Goal: Check status: Check status

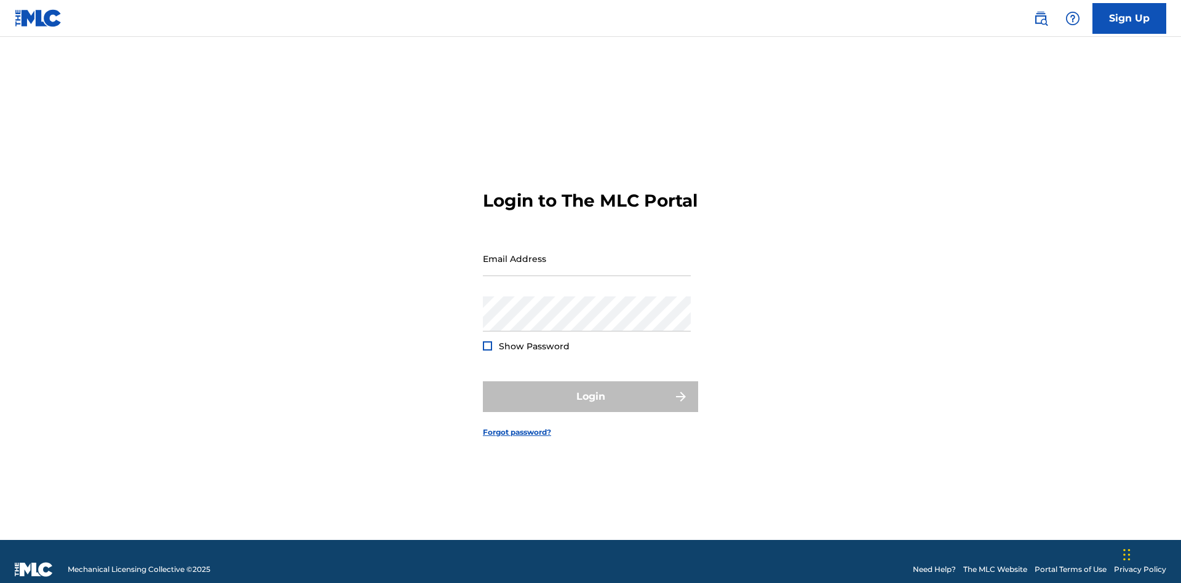
scroll to position [16, 0]
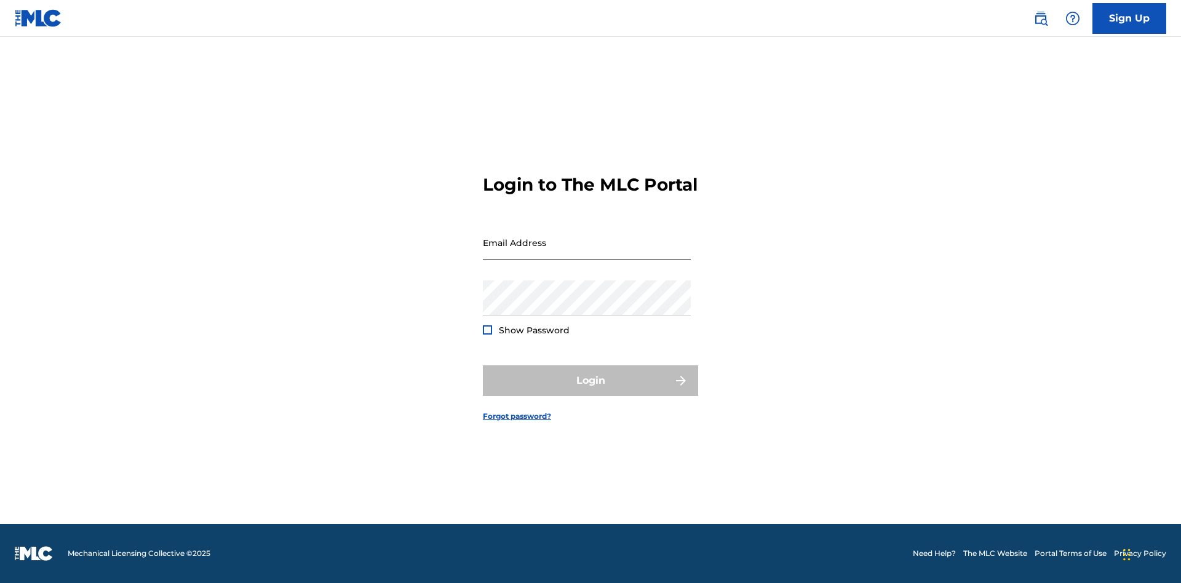
click at [587, 253] on input "Email Address" at bounding box center [587, 242] width 208 height 35
type input "[EMAIL_ADDRESS][DOMAIN_NAME]"
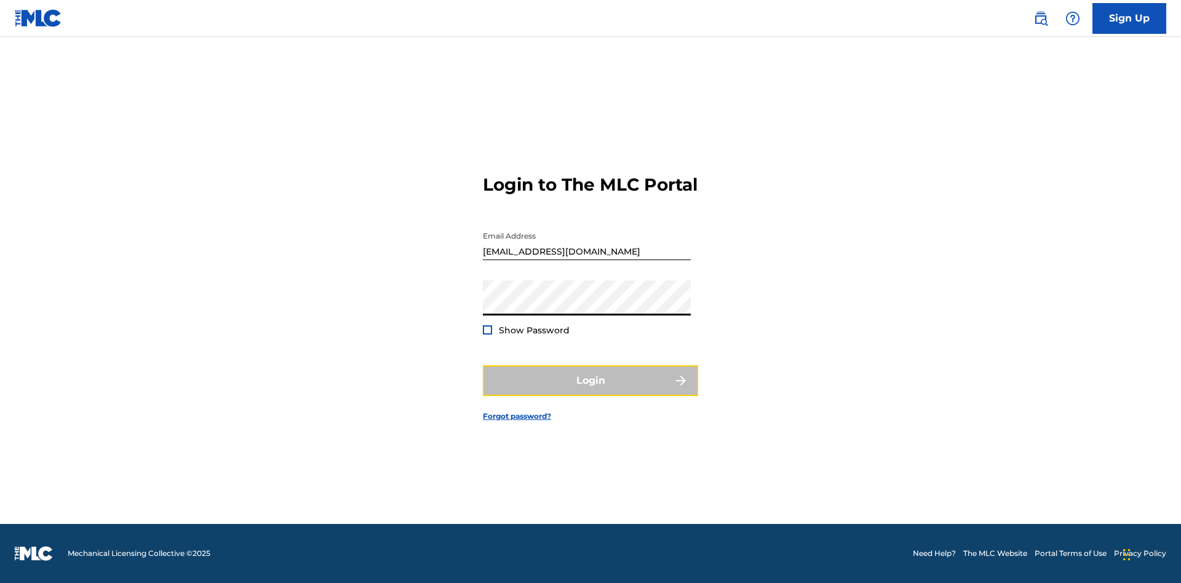
click at [591, 391] on button "Login" at bounding box center [590, 380] width 215 height 31
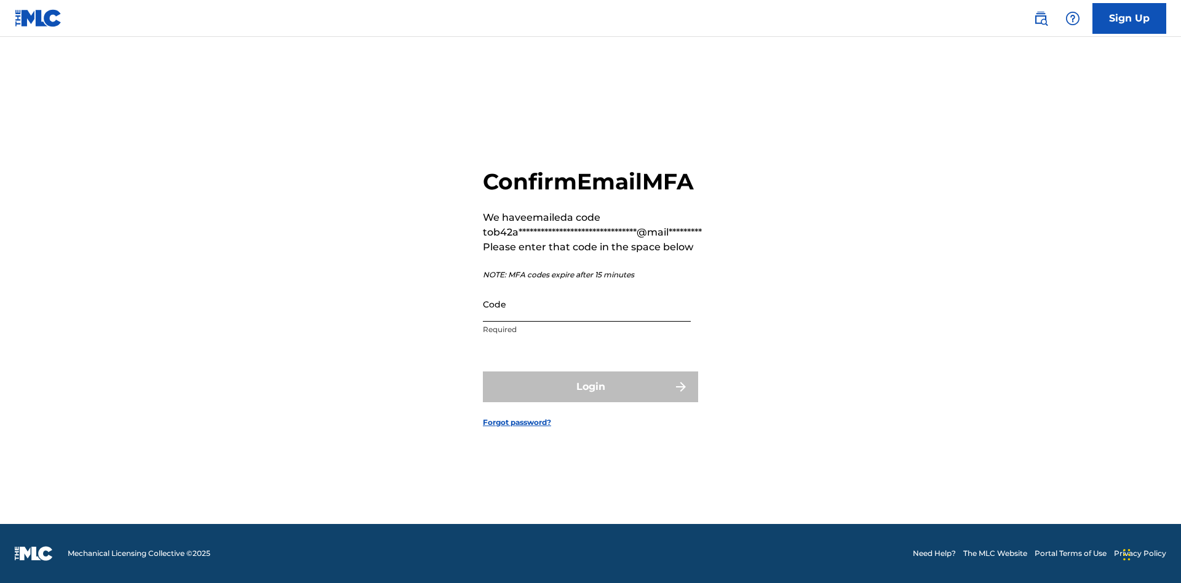
click at [587, 304] on input "Code" at bounding box center [587, 304] width 208 height 35
type input "489387"
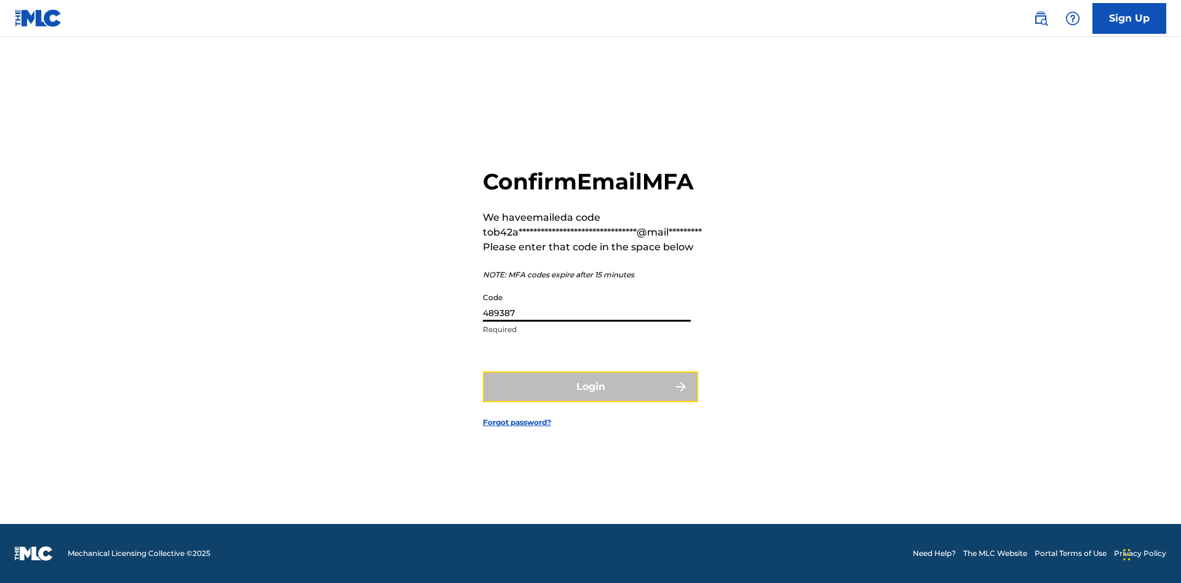
click at [591, 386] on button "Login" at bounding box center [590, 387] width 215 height 31
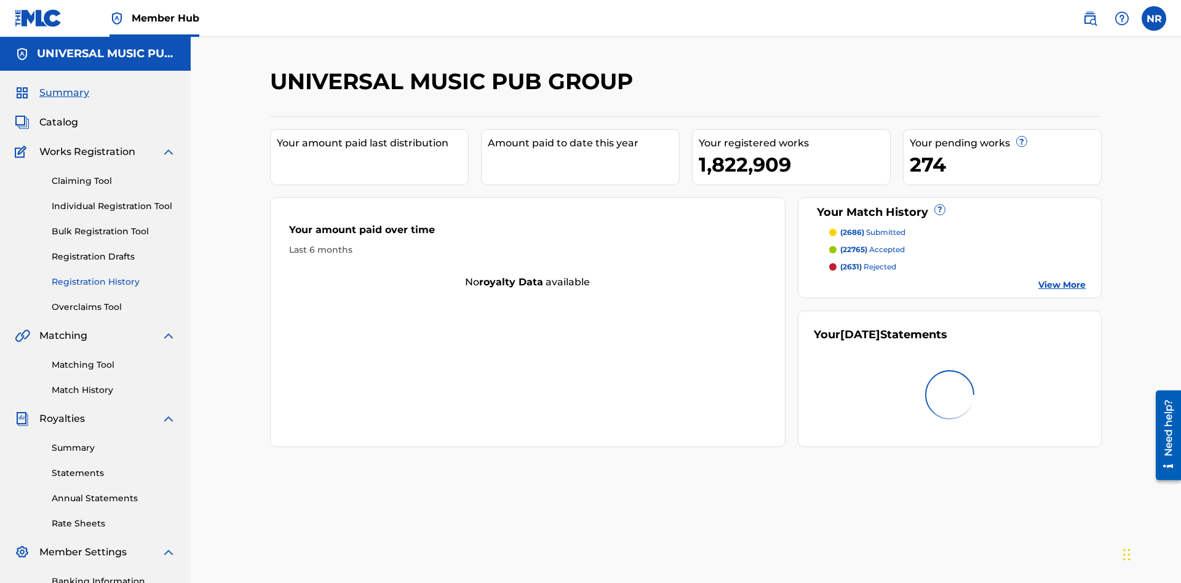
click at [114, 276] on link "Registration History" at bounding box center [114, 282] width 124 height 13
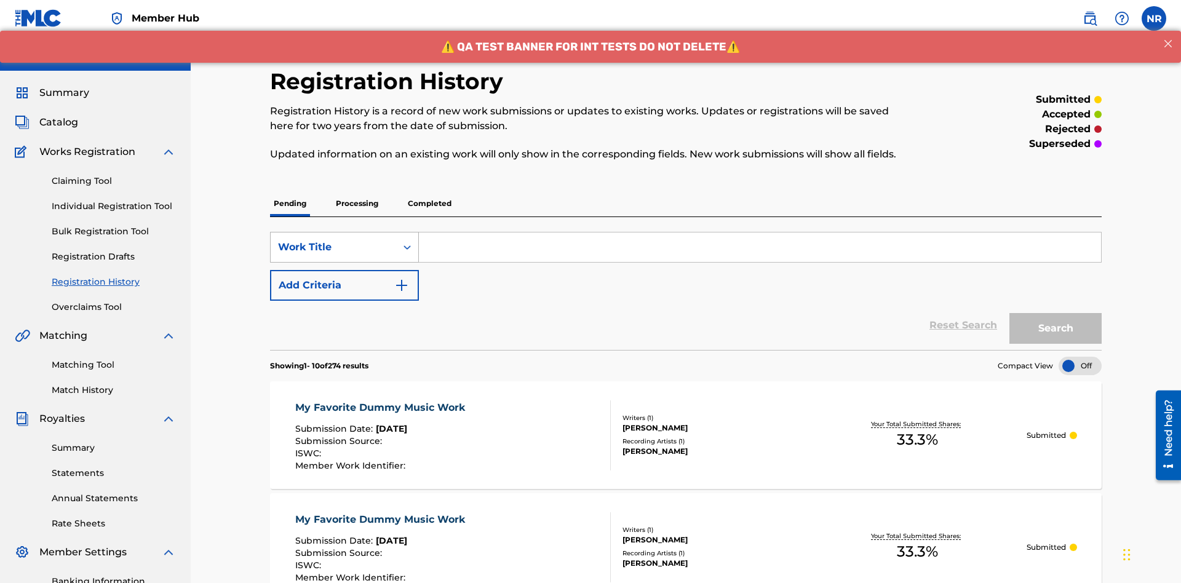
click at [333, 240] on div "Work Title" at bounding box center [333, 247] width 111 height 15
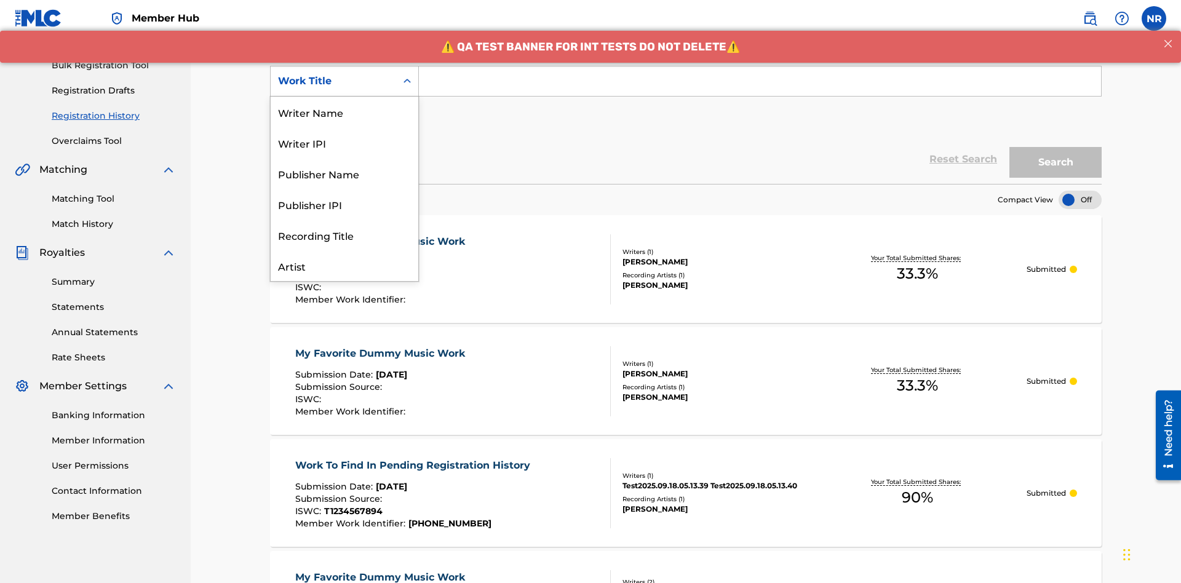
scroll to position [62, 0]
click at [345, 266] on div "Work Title" at bounding box center [345, 265] width 148 height 31
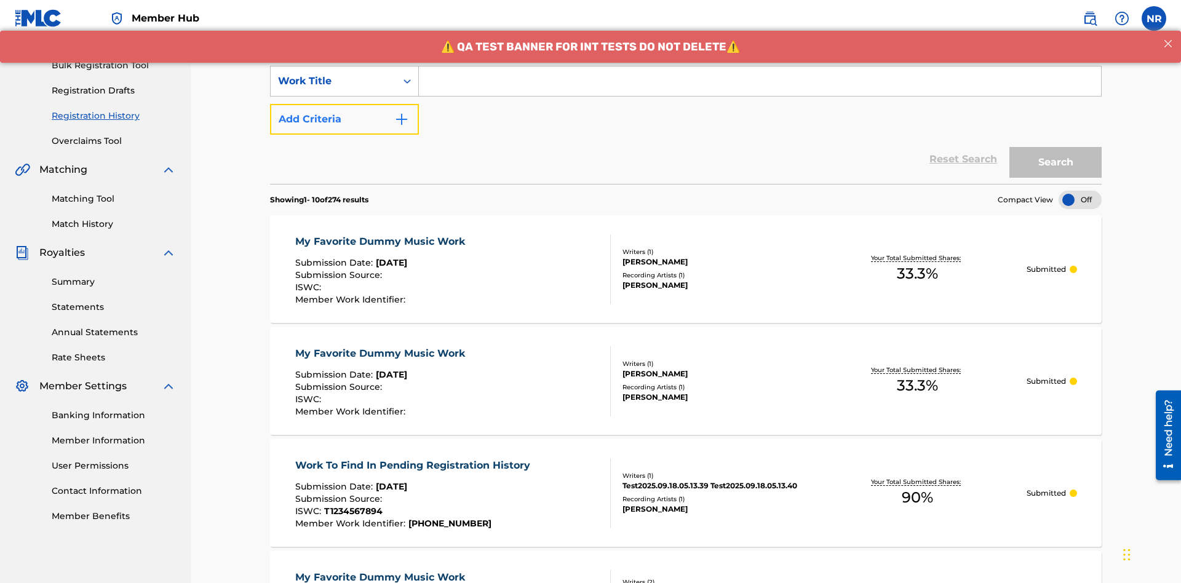
click at [345, 104] on button "Add Criteria" at bounding box center [344, 119] width 149 height 31
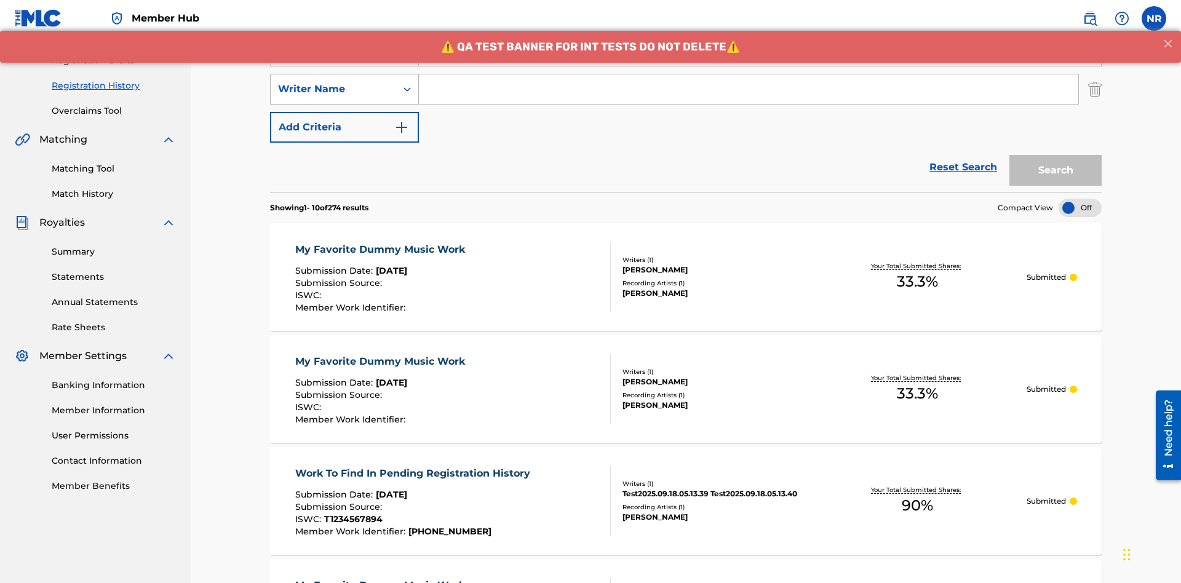
click at [333, 82] on div "Writer Name" at bounding box center [333, 89] width 111 height 15
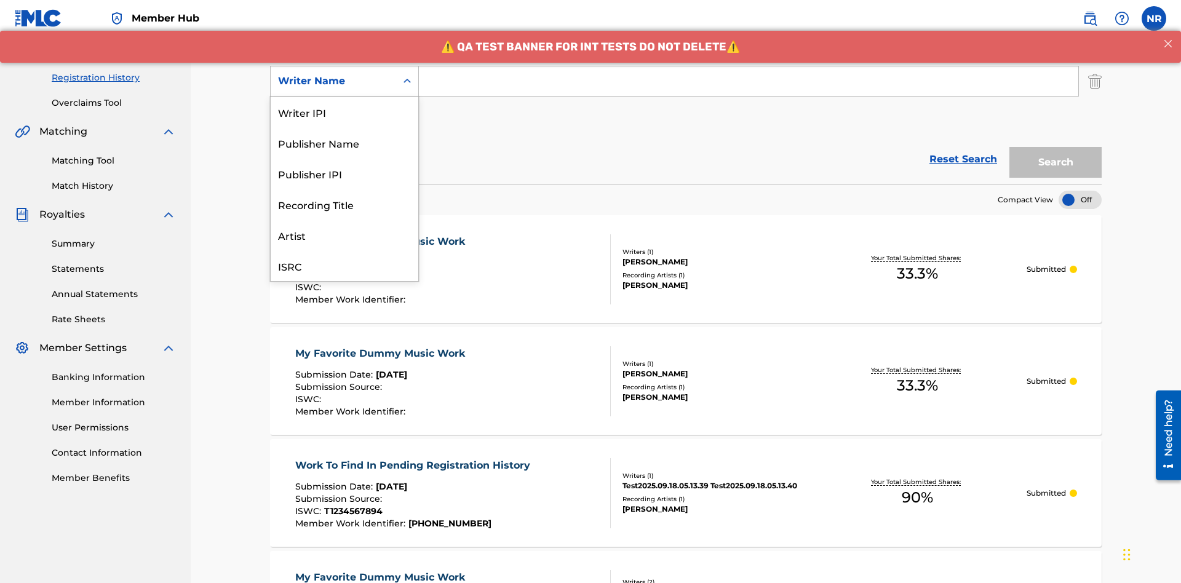
scroll to position [31, 0]
click at [345, 174] on div "Recording Title" at bounding box center [345, 173] width 148 height 31
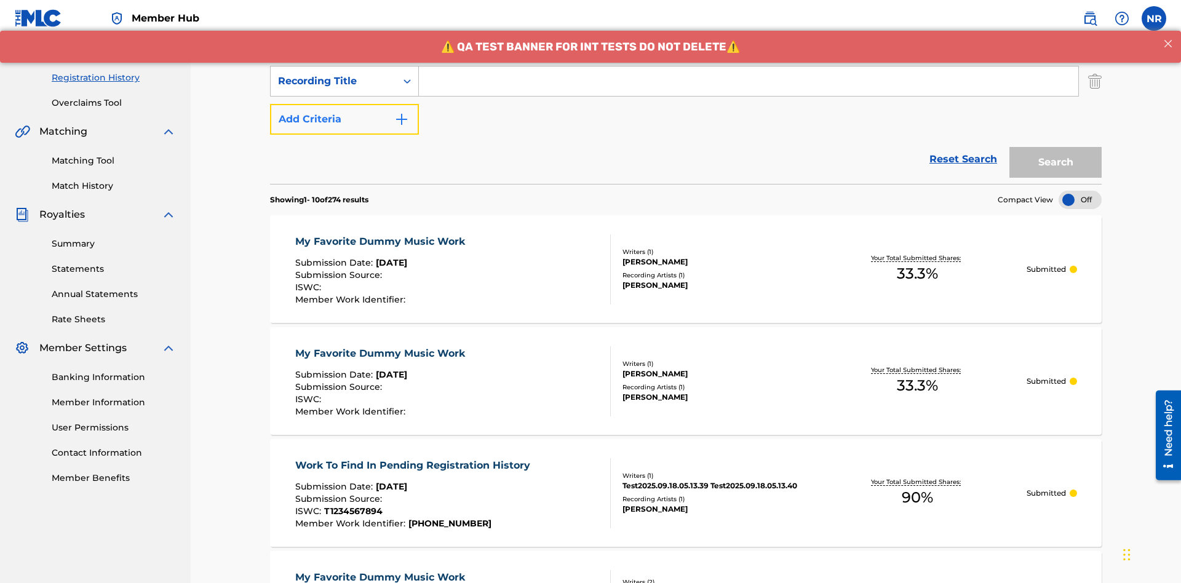
click at [345, 104] on button "Add Criteria" at bounding box center [344, 119] width 149 height 31
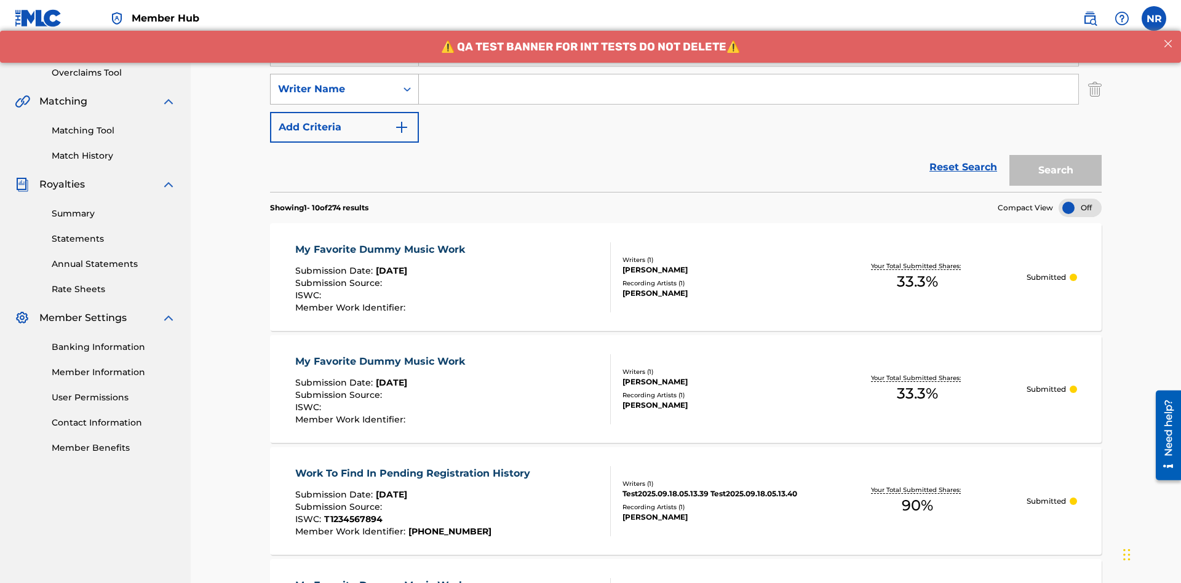
click at [333, 82] on div "Writer Name" at bounding box center [333, 89] width 111 height 15
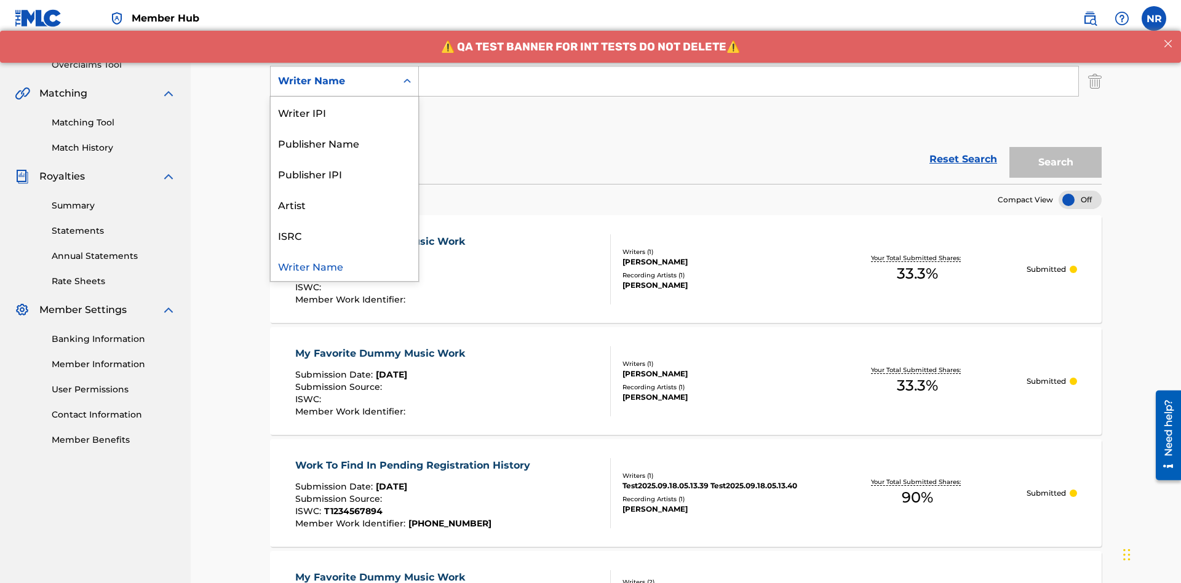
click at [345, 235] on div "ISRC" at bounding box center [345, 235] width 148 height 31
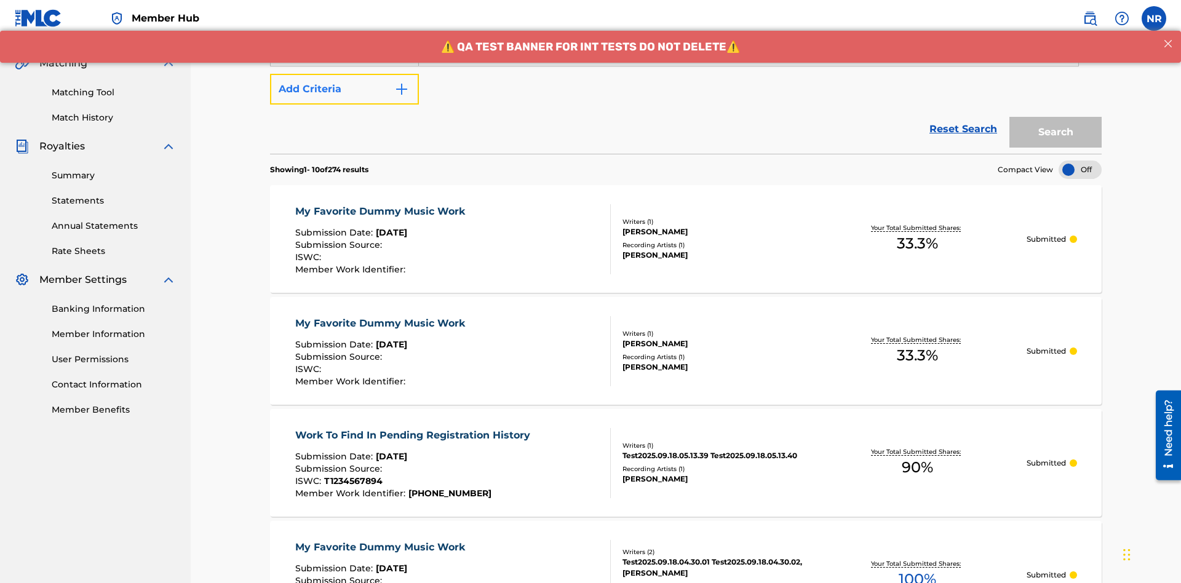
click at [345, 89] on button "Add Criteria" at bounding box center [344, 89] width 149 height 31
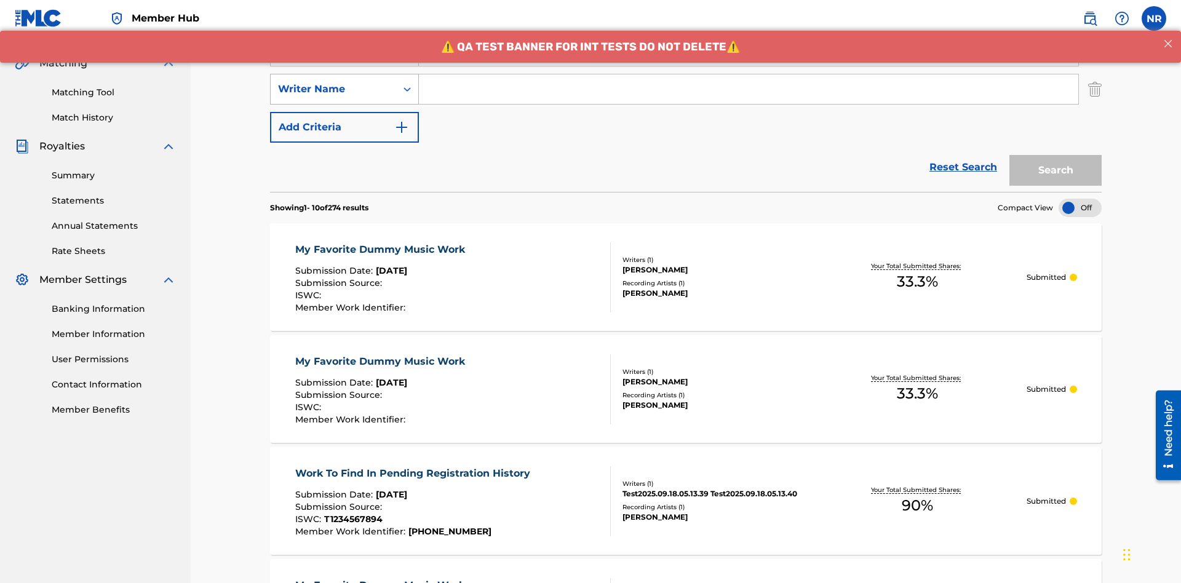
click at [333, 82] on div "Writer Name" at bounding box center [333, 89] width 111 height 15
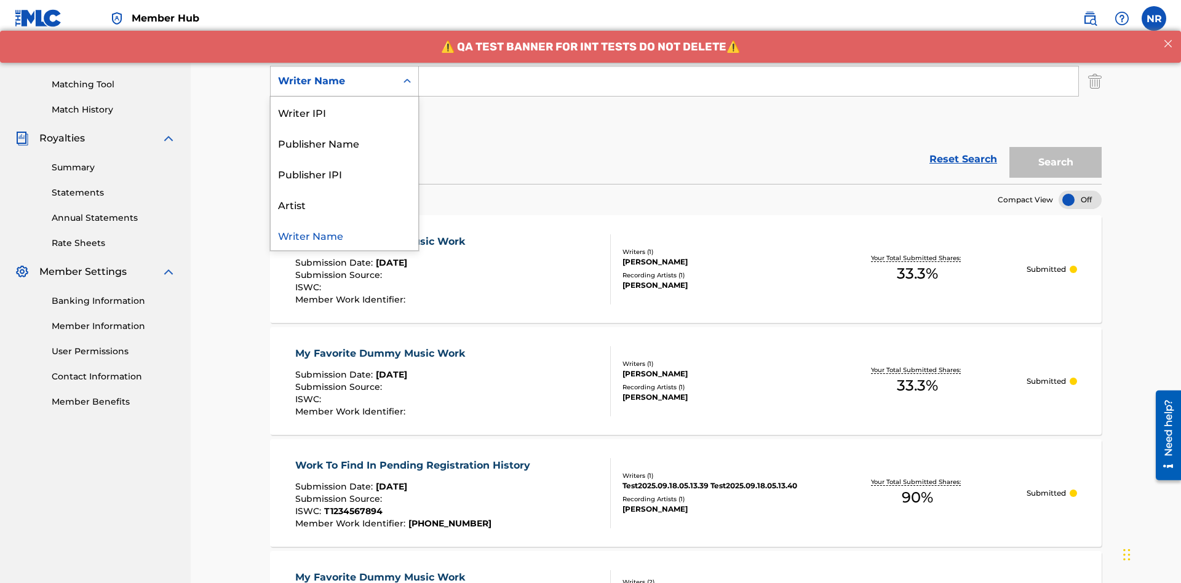
click at [345, 235] on div "Writer Name" at bounding box center [345, 235] width 148 height 31
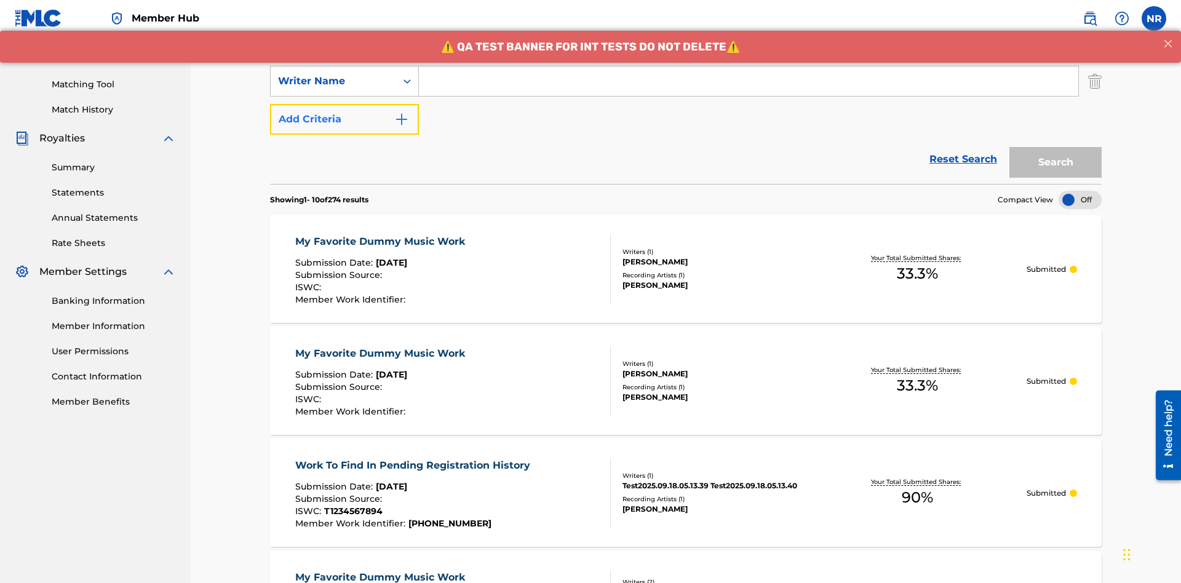
click at [345, 104] on button "Add Criteria" at bounding box center [344, 119] width 149 height 31
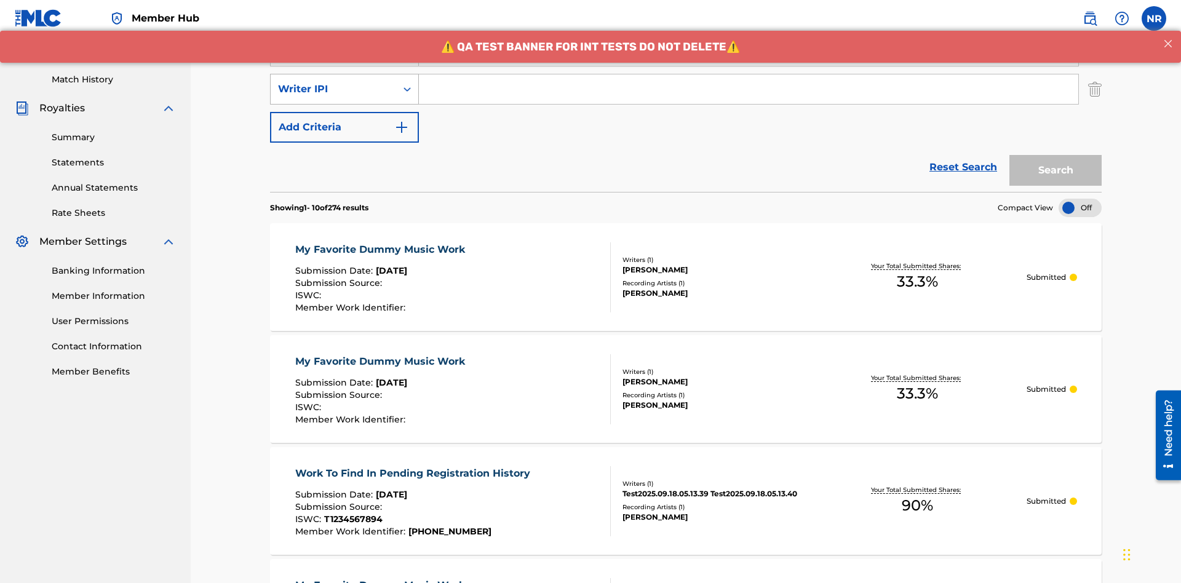
click at [333, 82] on div "Writer IPI" at bounding box center [333, 89] width 111 height 15
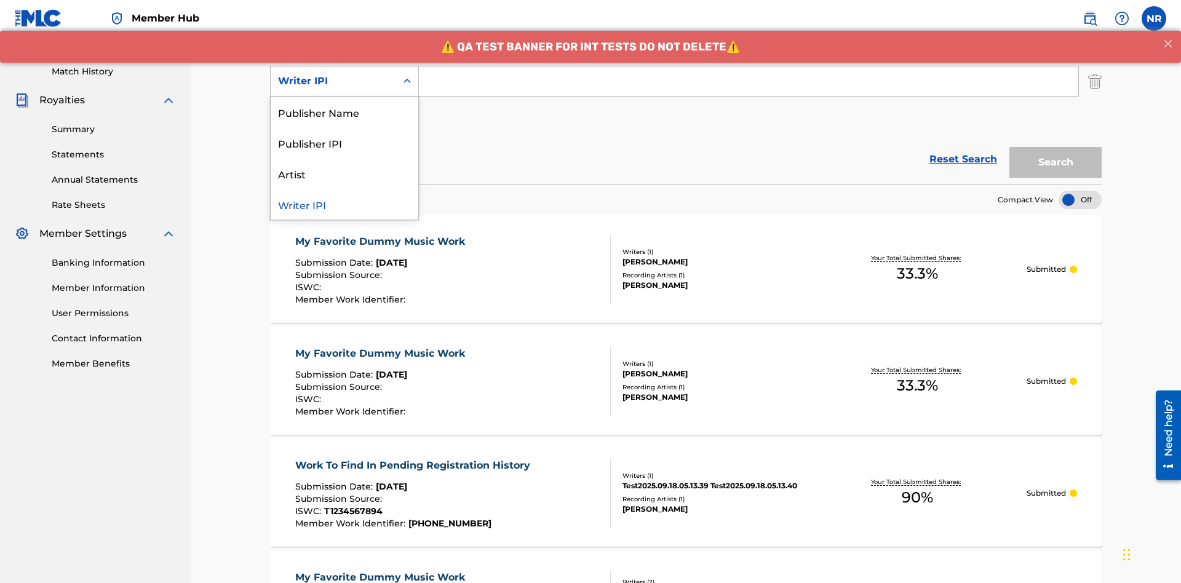
click at [345, 112] on div "Publisher Name" at bounding box center [345, 112] width 148 height 31
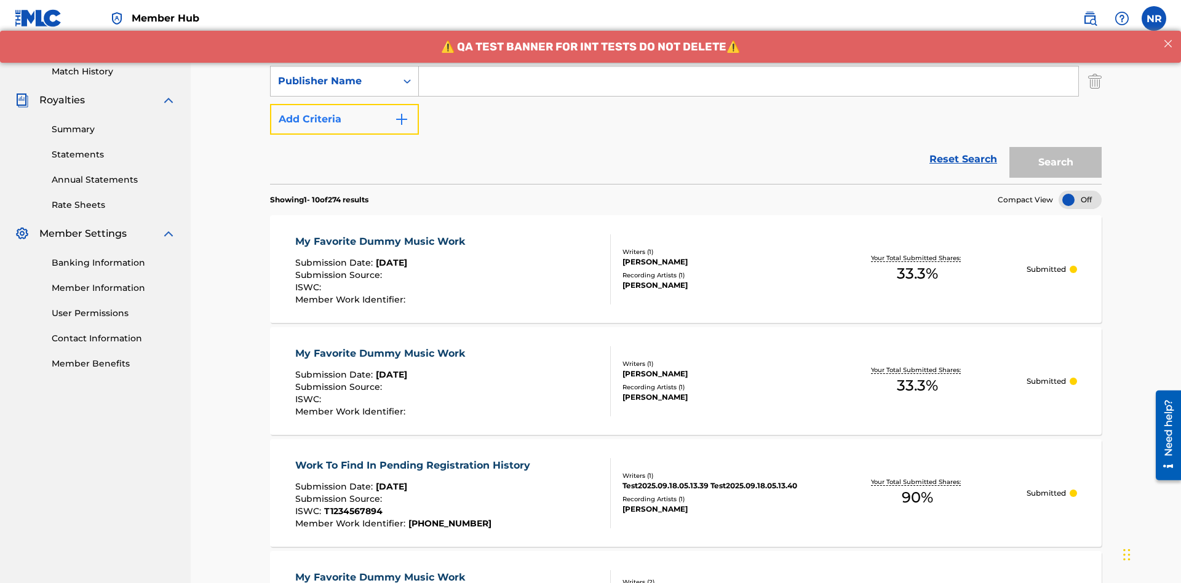
click at [345, 104] on button "Add Criteria" at bounding box center [344, 119] width 149 height 31
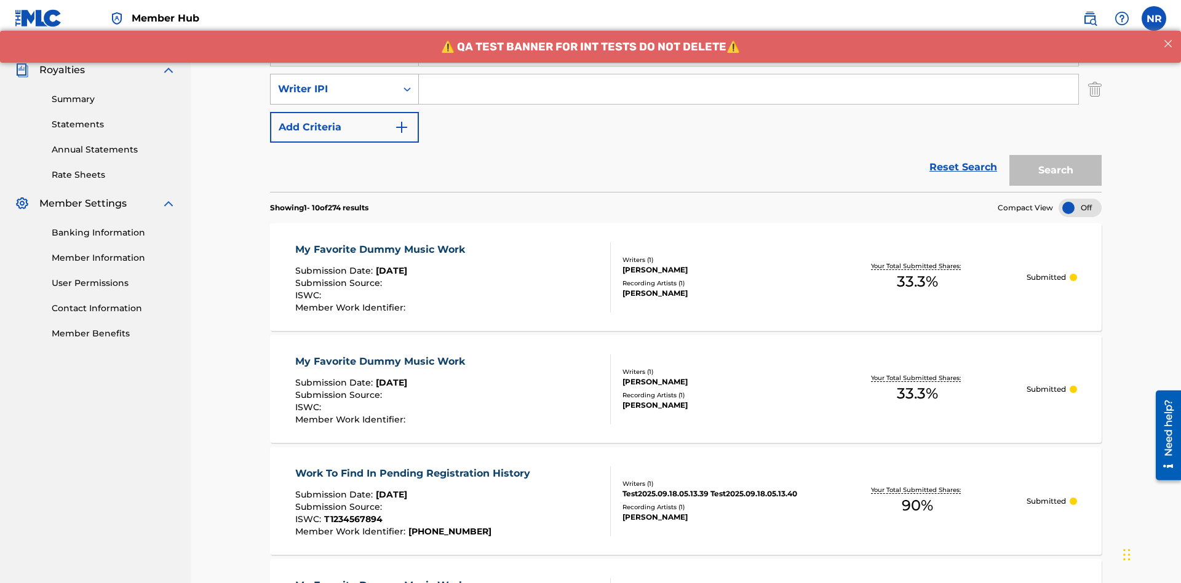
click at [333, 82] on div "Writer IPI" at bounding box center [333, 89] width 111 height 15
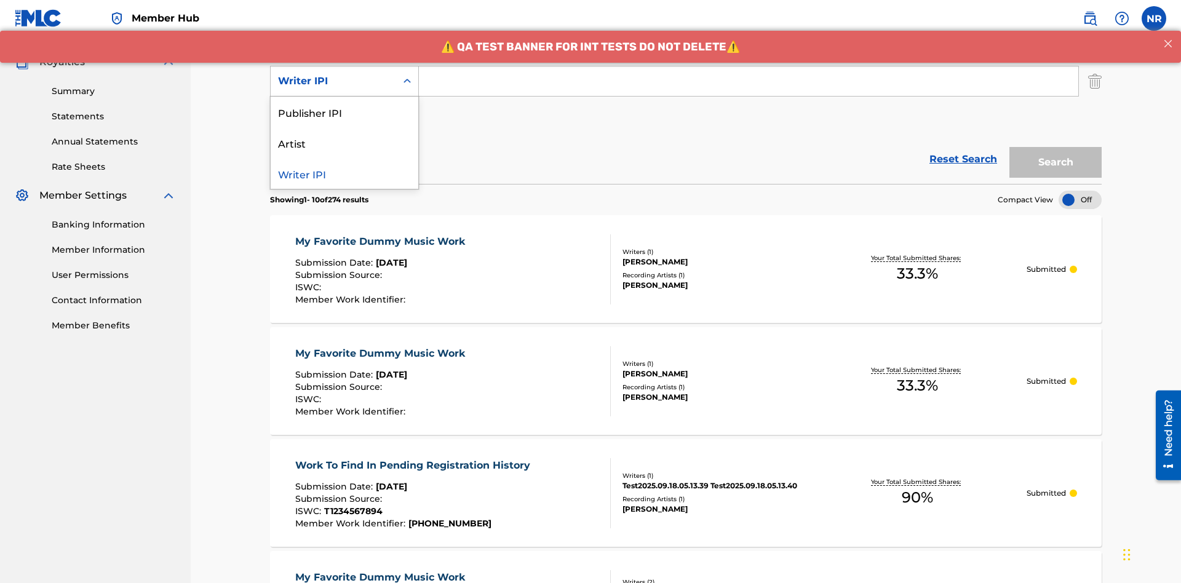
click at [345, 112] on div "Publisher IPI" at bounding box center [345, 112] width 148 height 31
click at [345, 104] on button "Add Criteria" at bounding box center [344, 119] width 149 height 31
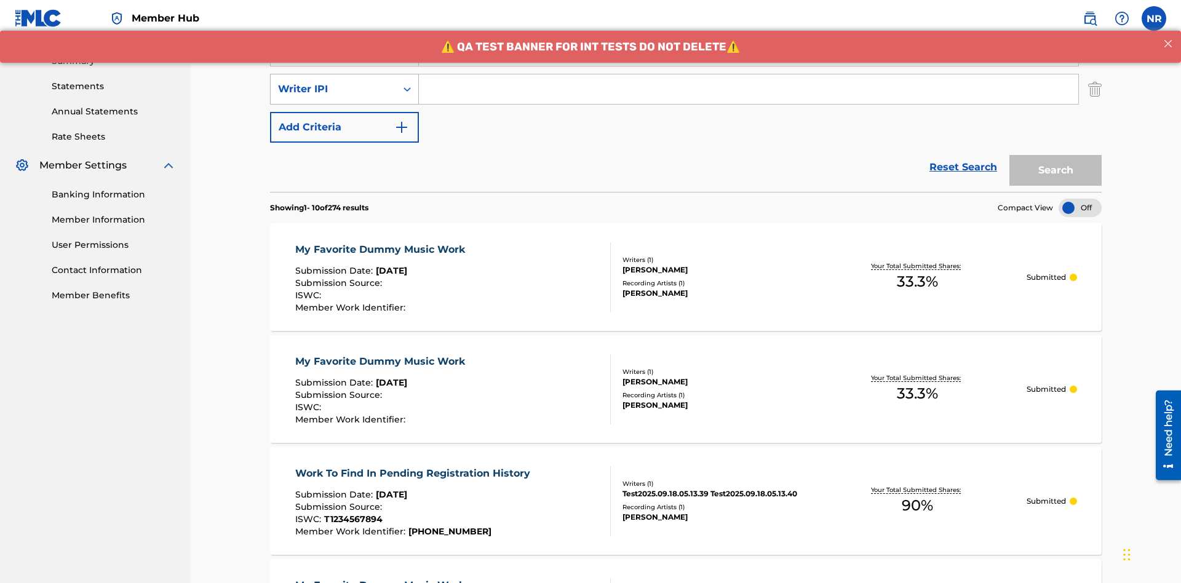
click at [333, 82] on div "Writer IPI" at bounding box center [333, 89] width 111 height 15
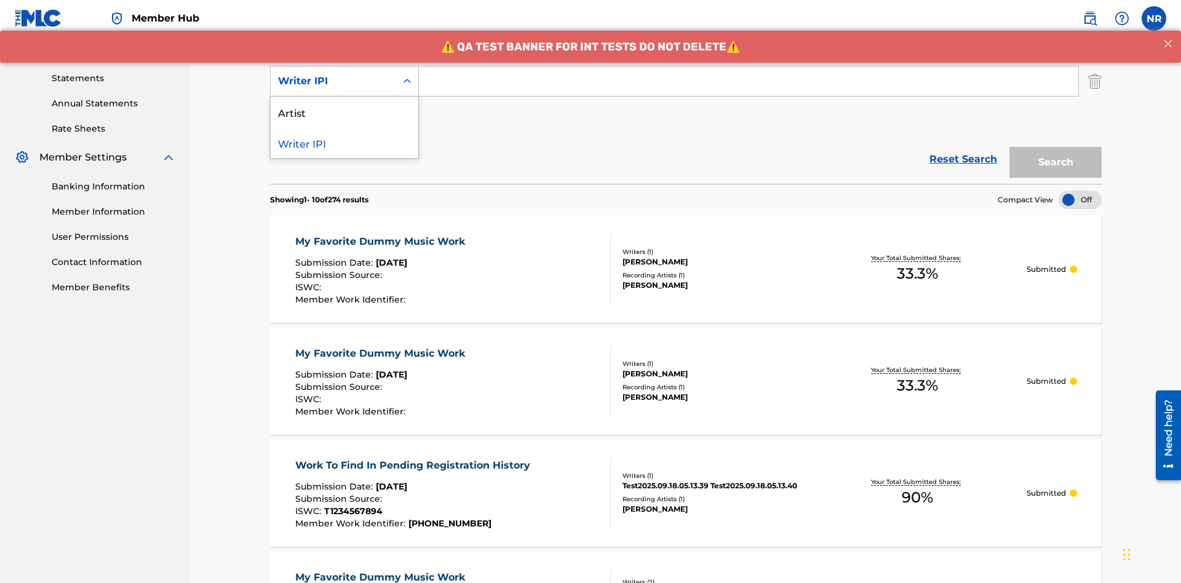
click at [345, 112] on div "Artist" at bounding box center [345, 112] width 148 height 31
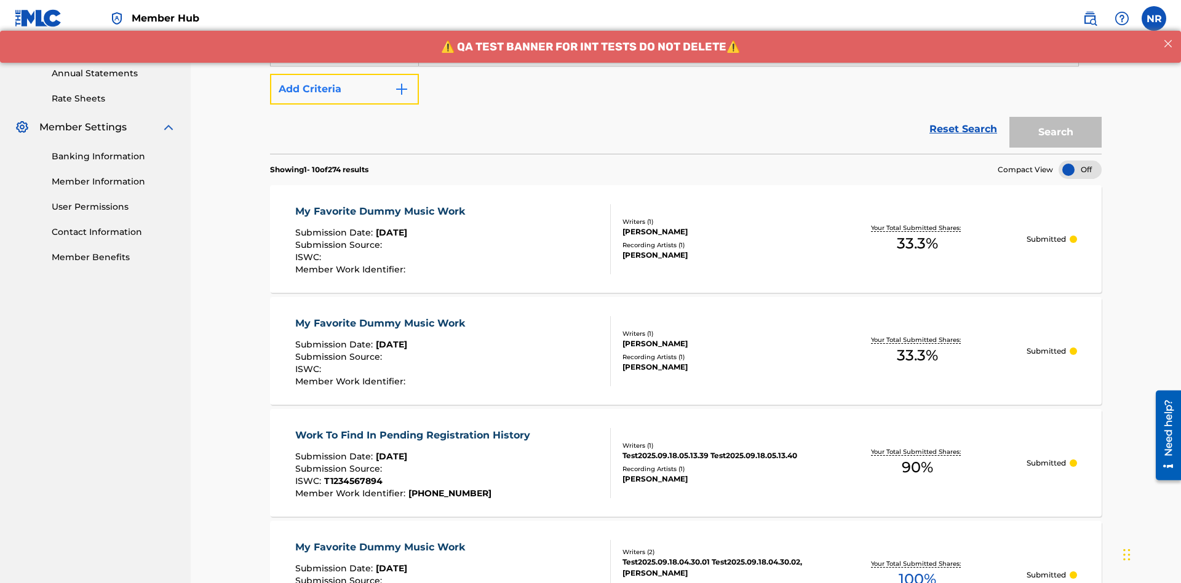
click at [345, 89] on button "Add Criteria" at bounding box center [344, 89] width 149 height 31
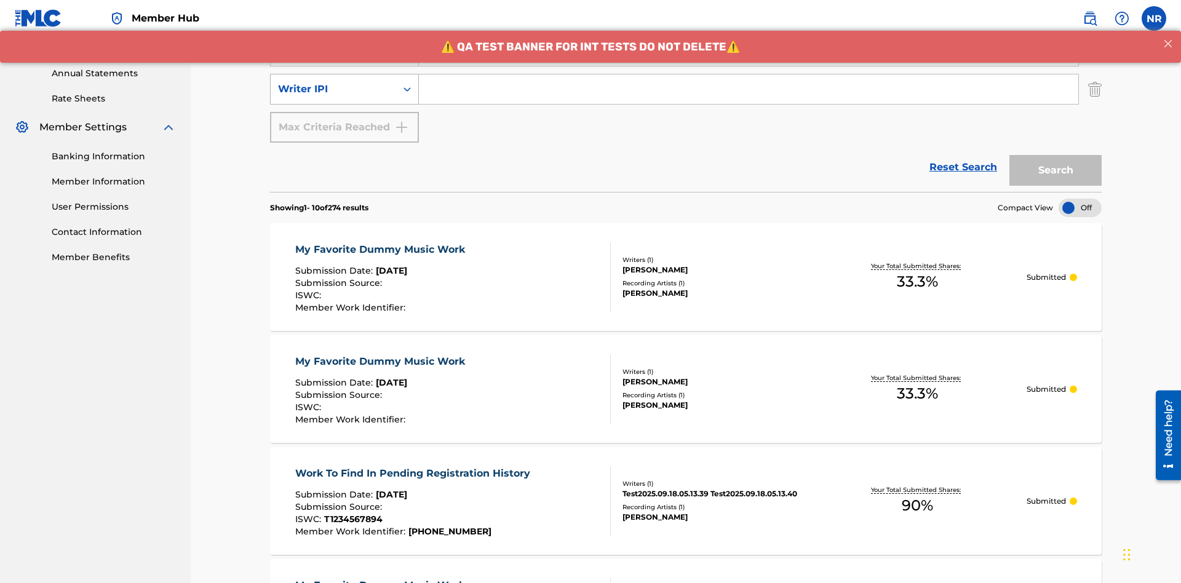
click at [333, 82] on div "Writer IPI" at bounding box center [333, 89] width 111 height 15
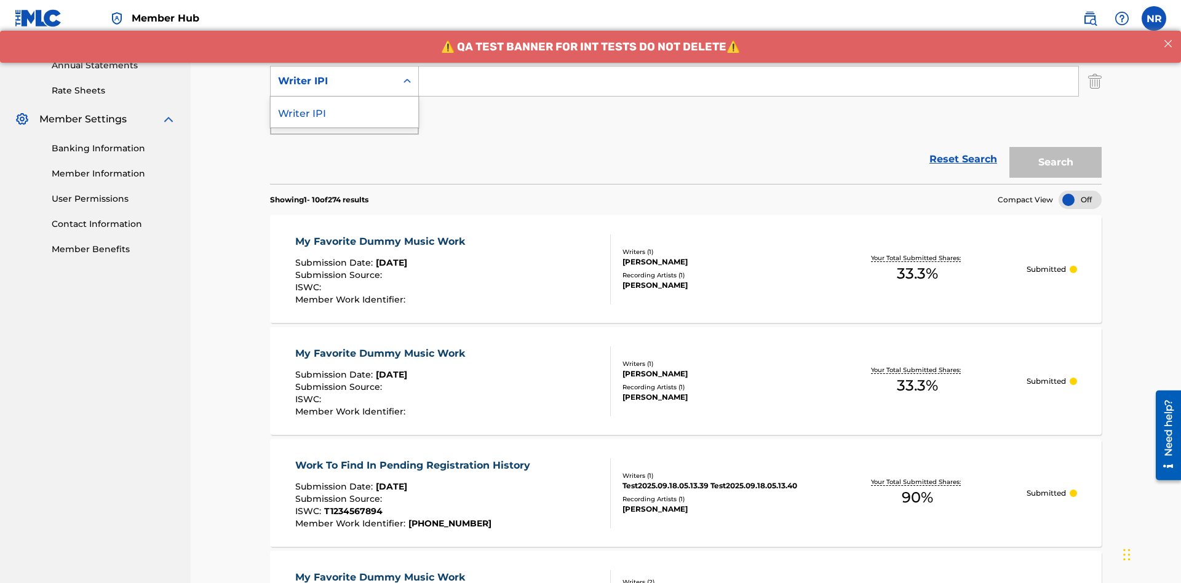
click at [345, 112] on div "Writer IPI" at bounding box center [345, 112] width 148 height 31
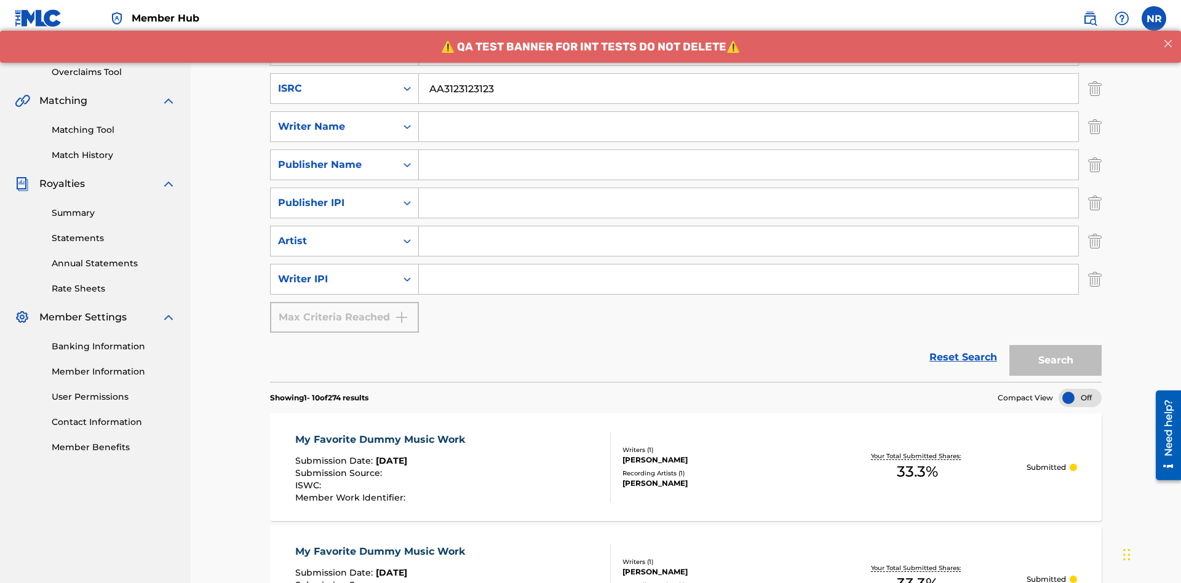
type input "AA3123123123"
click at [760, 27] on input "Search Form" at bounding box center [760, 13] width 682 height 30
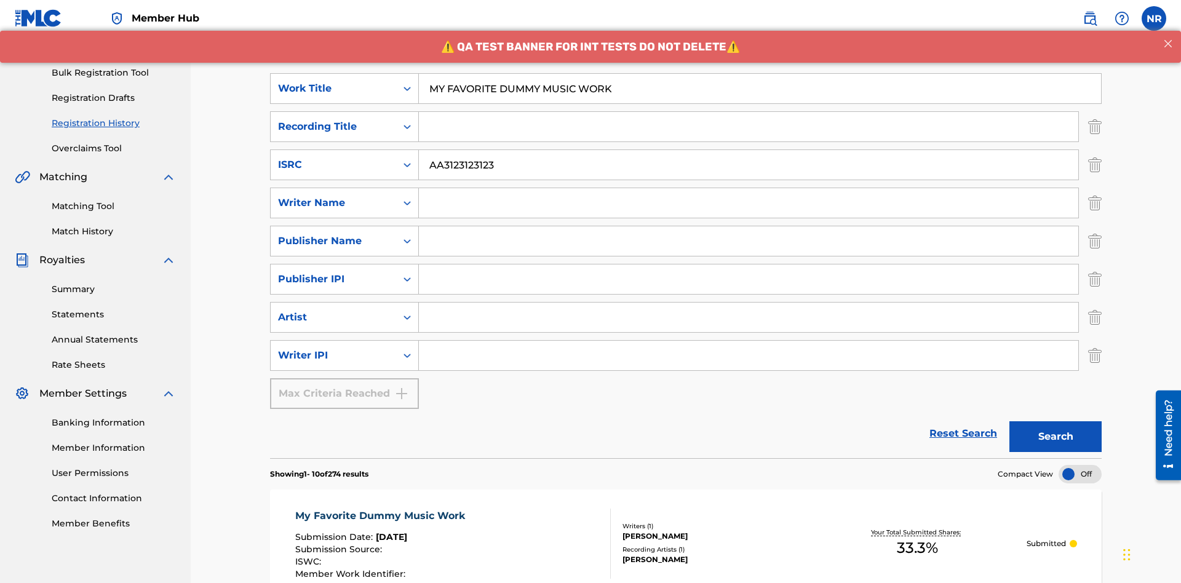
type input "MY FAVORITE DUMMY MUSIC WORK"
click at [749, 188] on input "Search Form" at bounding box center [749, 203] width 660 height 30
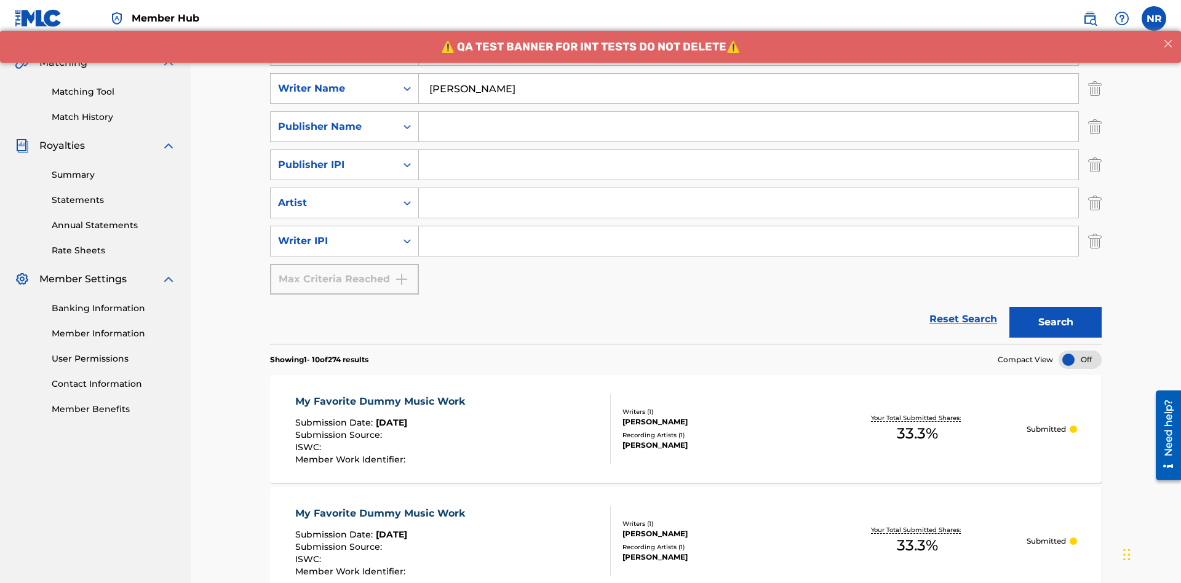
type input "[PERSON_NAME]"
click at [749, 226] on input "Search Form" at bounding box center [749, 241] width 660 height 30
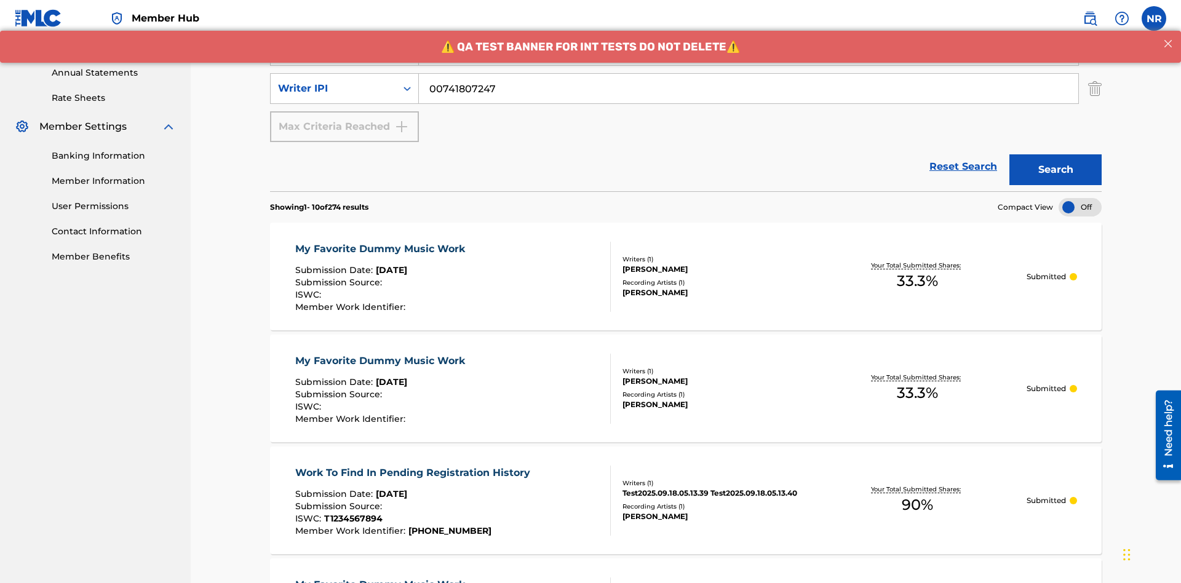
type input "00741807247"
type input "CALACA"
click at [749, 27] on input "Search Form" at bounding box center [749, 13] width 660 height 30
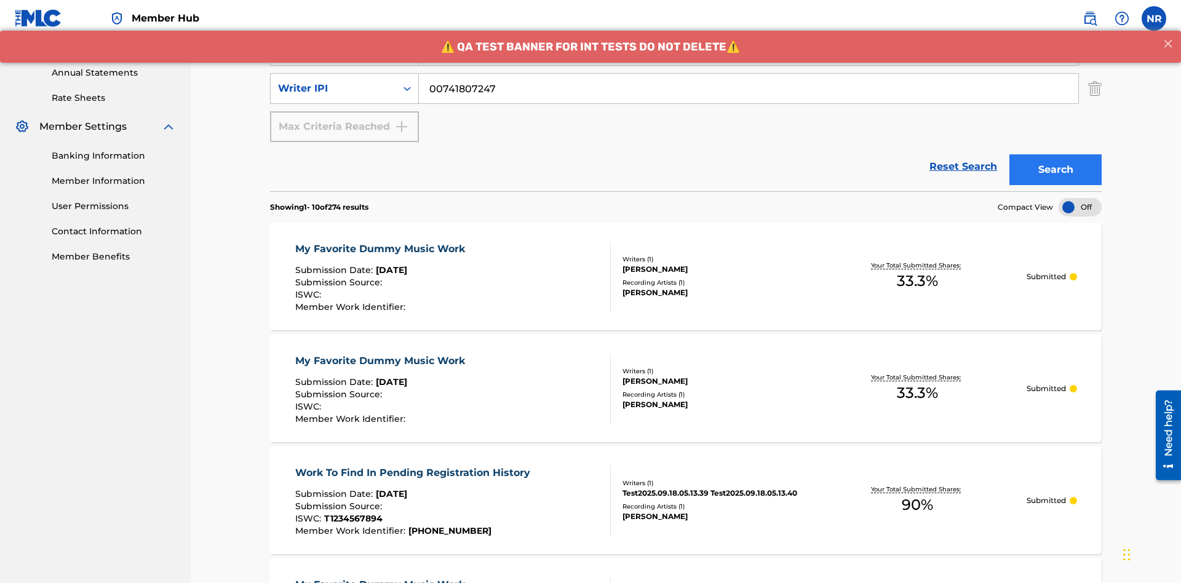
click at [749, 65] on input "Search Form" at bounding box center [749, 51] width 660 height 30
click at [1056, 154] on button "Search" at bounding box center [1056, 169] width 92 height 31
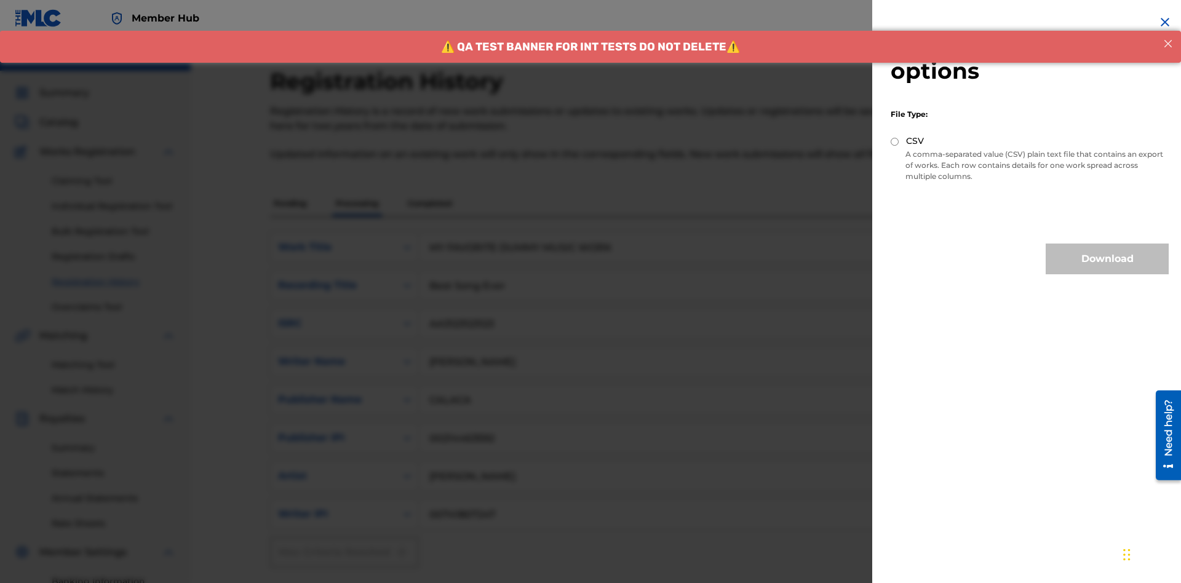
click at [895, 142] on input "CSV" at bounding box center [895, 142] width 8 height 8
click at [1107, 259] on button "Download" at bounding box center [1107, 259] width 123 height 31
click at [429, 191] on p "Completed" at bounding box center [429, 204] width 51 height 26
